Goal: Book appointment/travel/reservation

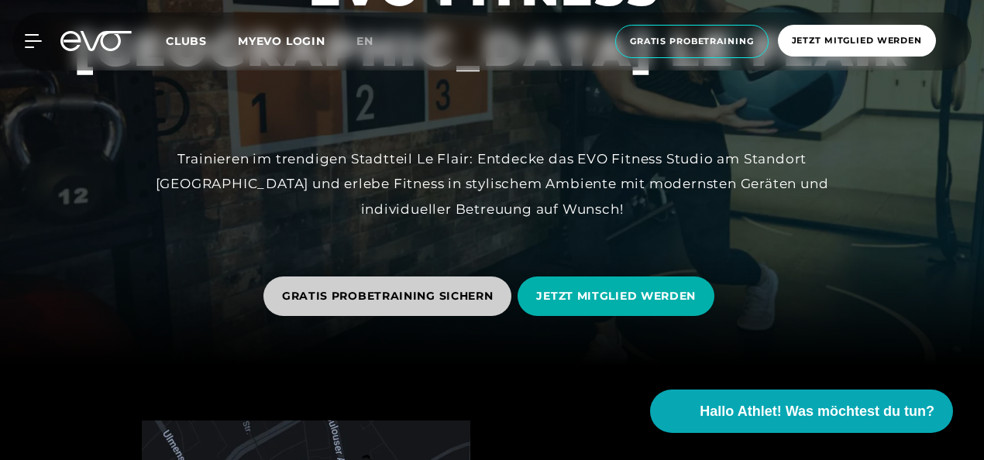
click at [392, 293] on span "GRATIS PROBETRAINING SICHERN" at bounding box center [388, 296] width 212 height 16
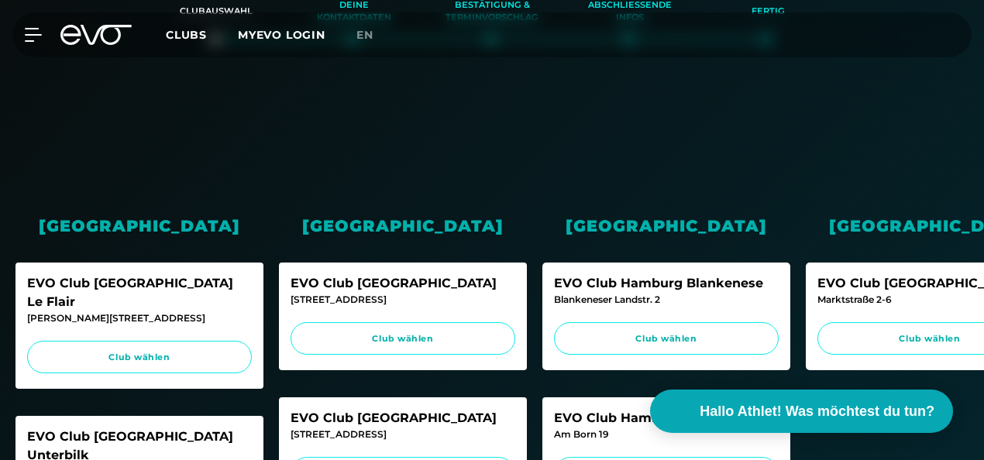
scroll to position [310, 0]
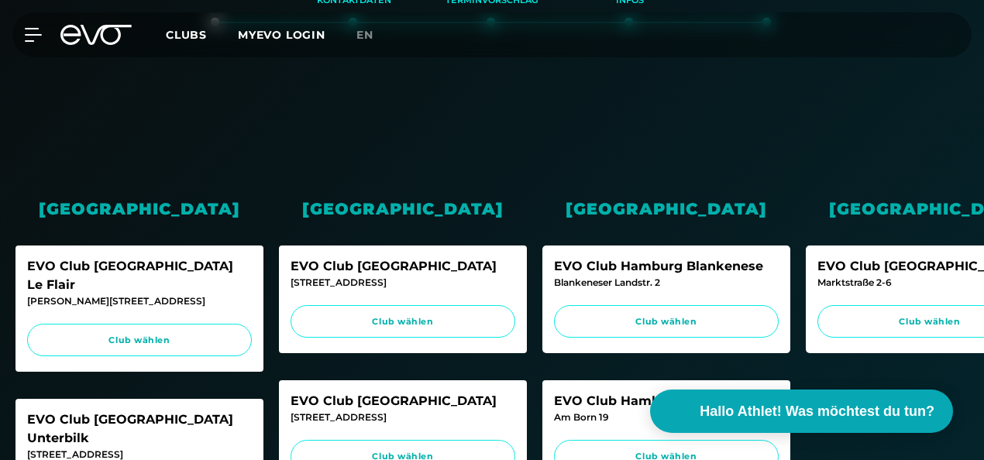
click at [112, 209] on div "[GEOGRAPHIC_DATA]" at bounding box center [140, 209] width 248 height 24
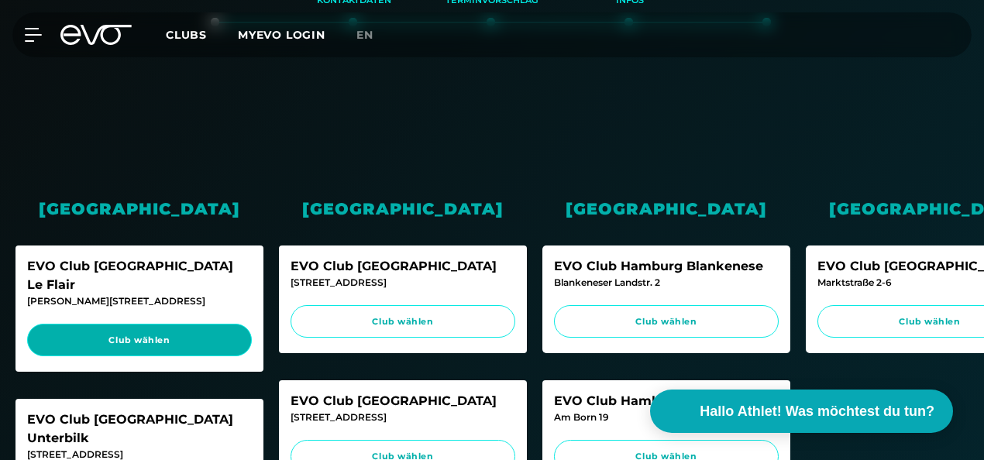
click at [141, 334] on span "Club wählen" at bounding box center [139, 340] width 195 height 13
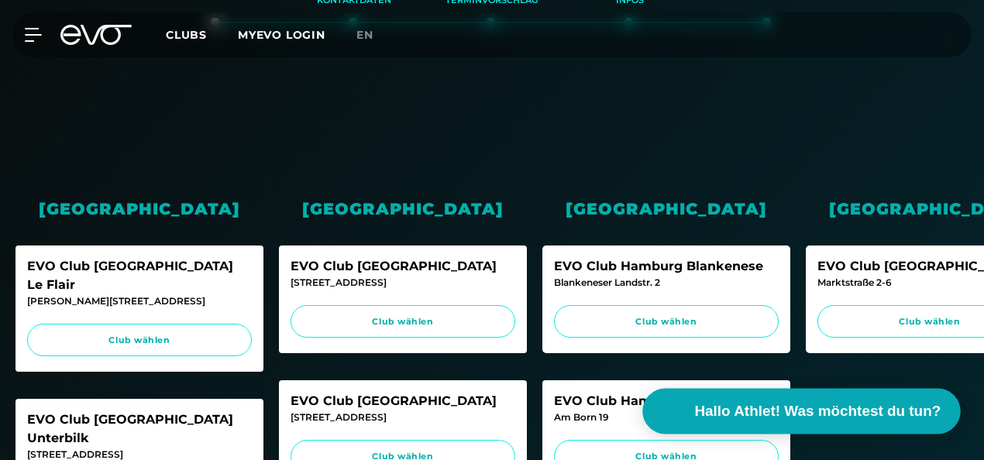
click at [736, 406] on span "Hallo Athlet! Was möchtest du tun?" at bounding box center [818, 412] width 246 height 22
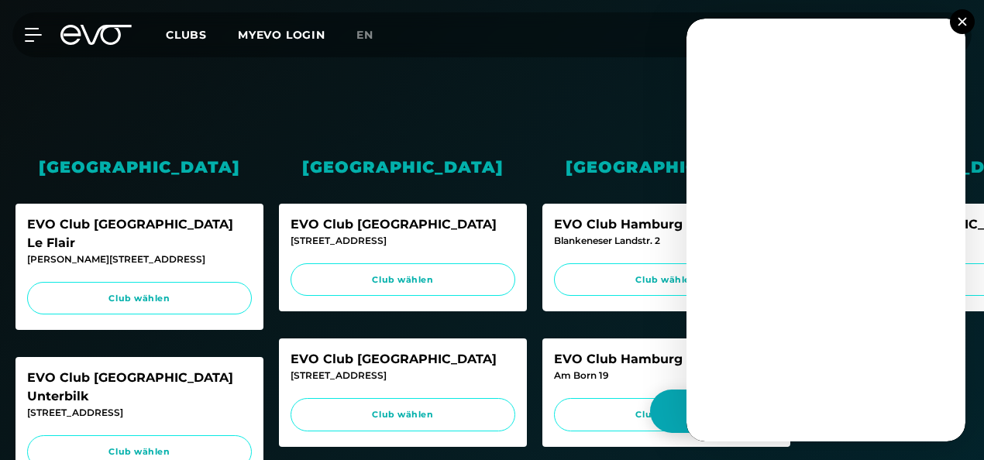
scroll to position [413, 0]
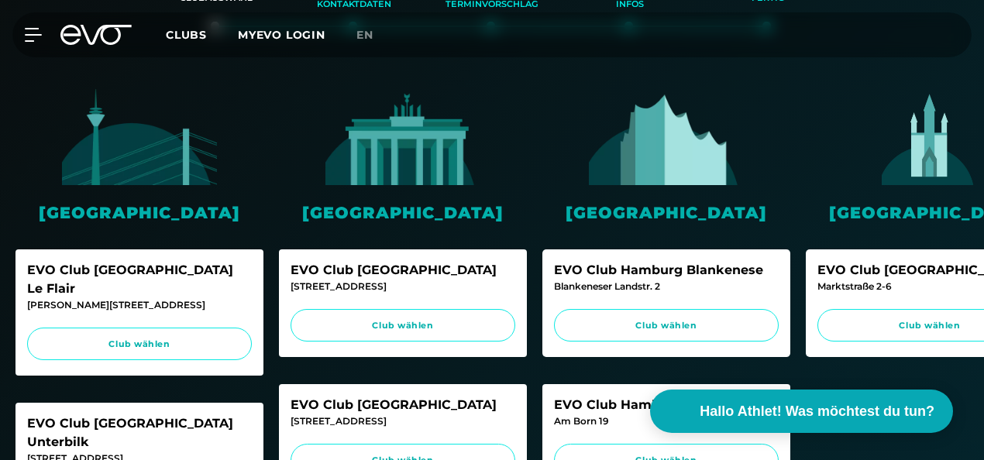
scroll to position [361, 0]
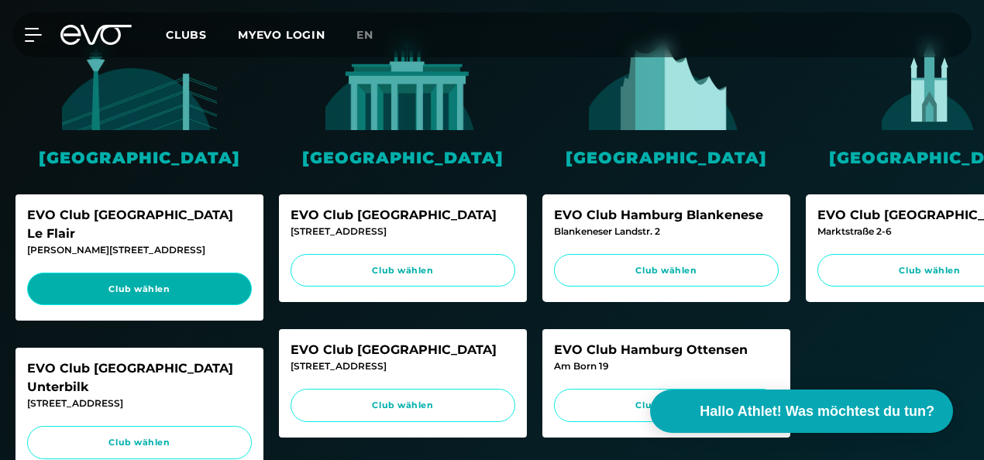
click at [126, 283] on span "Club wählen" at bounding box center [139, 289] width 195 height 13
